Goal: Transaction & Acquisition: Share content

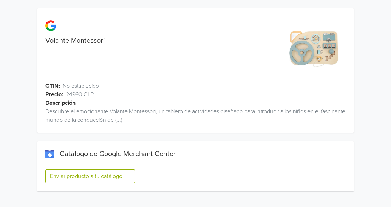
click at [116, 177] on button "Enviar producto a tu catálogo" at bounding box center [90, 176] width 90 height 13
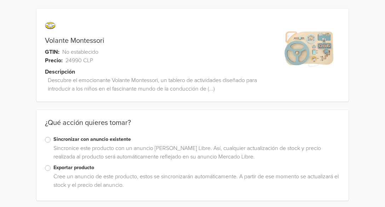
click at [54, 167] on label "Exportar producto" at bounding box center [197, 168] width 287 height 8
click at [0, 0] on input "Exportar producto" at bounding box center [0, 0] width 0 height 0
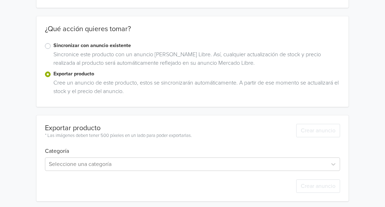
scroll to position [97, 0]
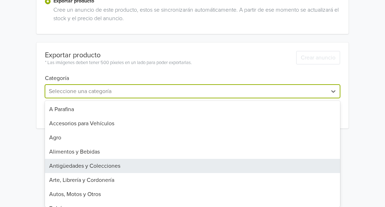
click at [299, 98] on div "45 results available. Use Up and Down to choose options, press Enter to select …" at bounding box center [192, 91] width 295 height 13
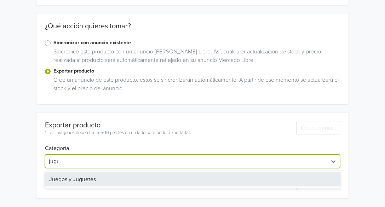
type input "jugue"
click at [208, 179] on div "Juegos y Juguetes" at bounding box center [192, 180] width 295 height 14
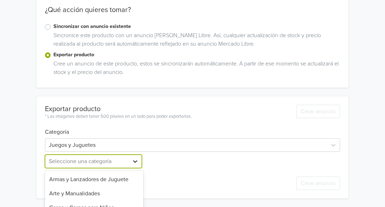
scroll to position [183, 0]
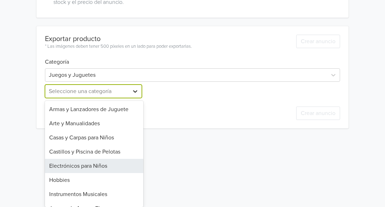
click at [134, 98] on div "25 results available. Use Up and Down to choose options, press Enter to select …" at bounding box center [94, 91] width 98 height 13
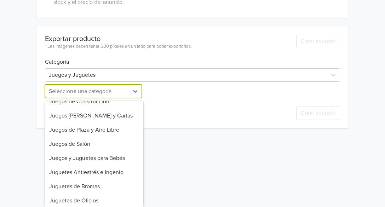
scroll to position [125, 0]
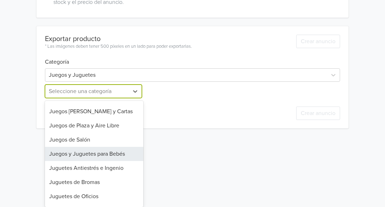
click at [109, 153] on div "Juegos y Juguetes para Bebés" at bounding box center [94, 154] width 98 height 14
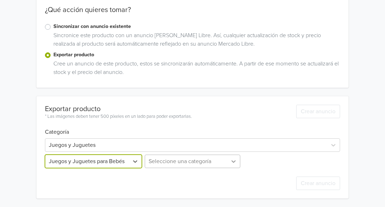
click at [233, 160] on div "Seleccione una categoría" at bounding box center [192, 161] width 98 height 13
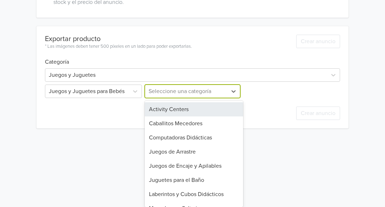
click at [213, 108] on div "Activity Centers" at bounding box center [194, 109] width 98 height 14
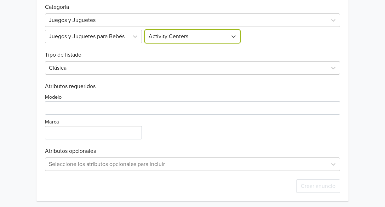
scroll to position [241, 0]
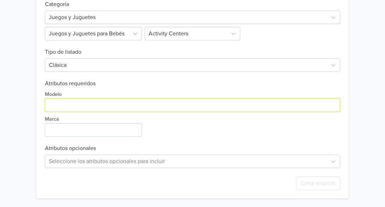
click at [246, 102] on input "Modelo" at bounding box center [192, 104] width 295 height 13
type input "Volante Montessori"
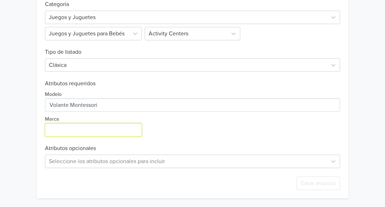
click at [124, 130] on input "Marca" at bounding box center [93, 129] width 97 height 13
type input "GENERICO"
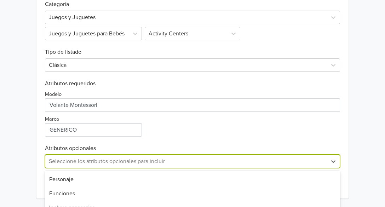
scroll to position [311, 0]
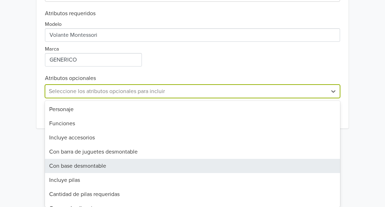
click at [90, 98] on div "27 results available. Use Up and Down to choose options, press Enter to select …" at bounding box center [192, 91] width 295 height 13
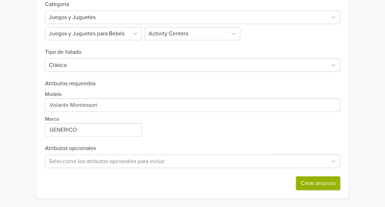
click at [327, 181] on button "Crear anuncio" at bounding box center [319, 183] width 44 height 13
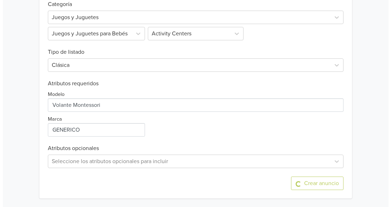
scroll to position [0, 0]
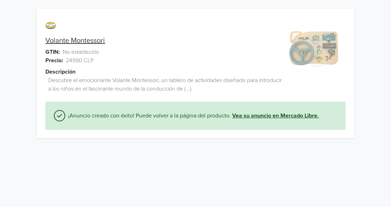
click at [289, 116] on link "Vea su anuncio en Mercado Libre." at bounding box center [275, 116] width 86 height 9
